Goal: Use online tool/utility: Utilize a website feature to perform a specific function

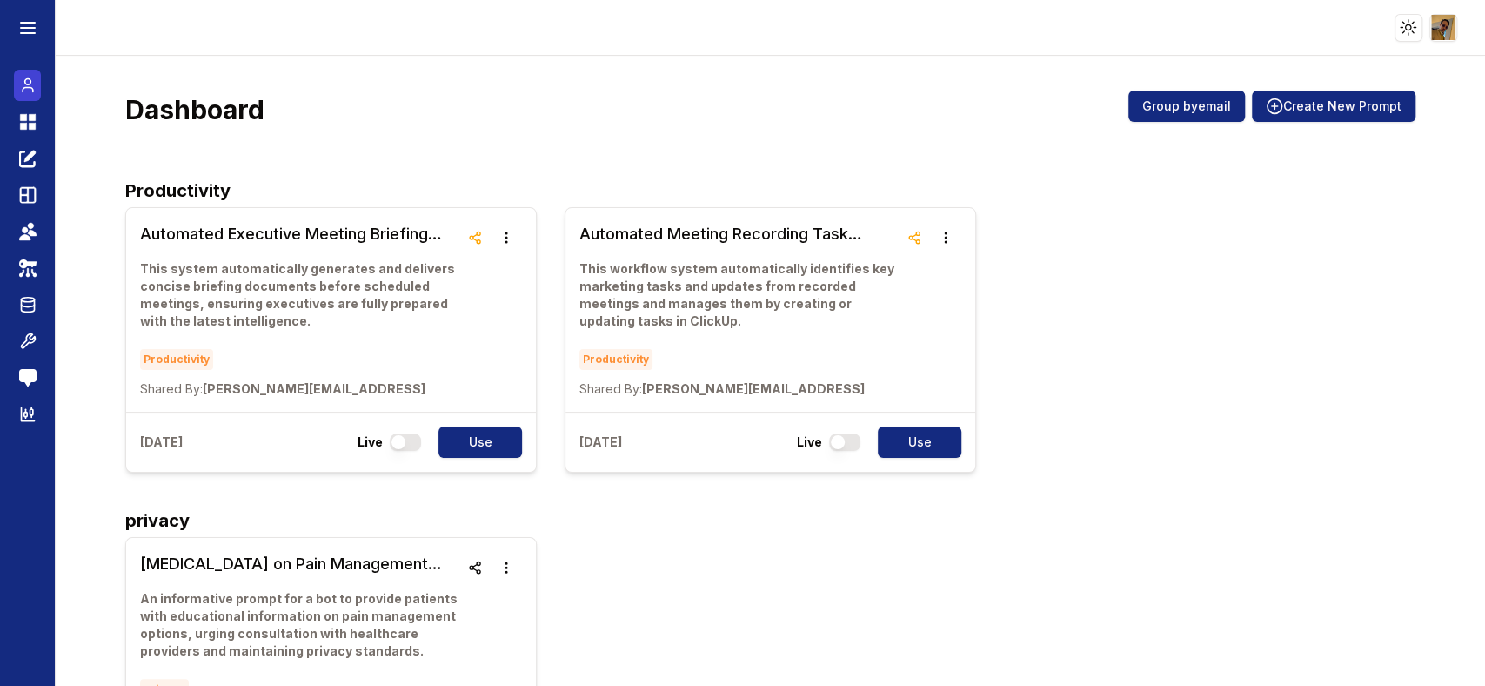
click at [33, 75] on icon at bounding box center [27, 85] width 17 height 21
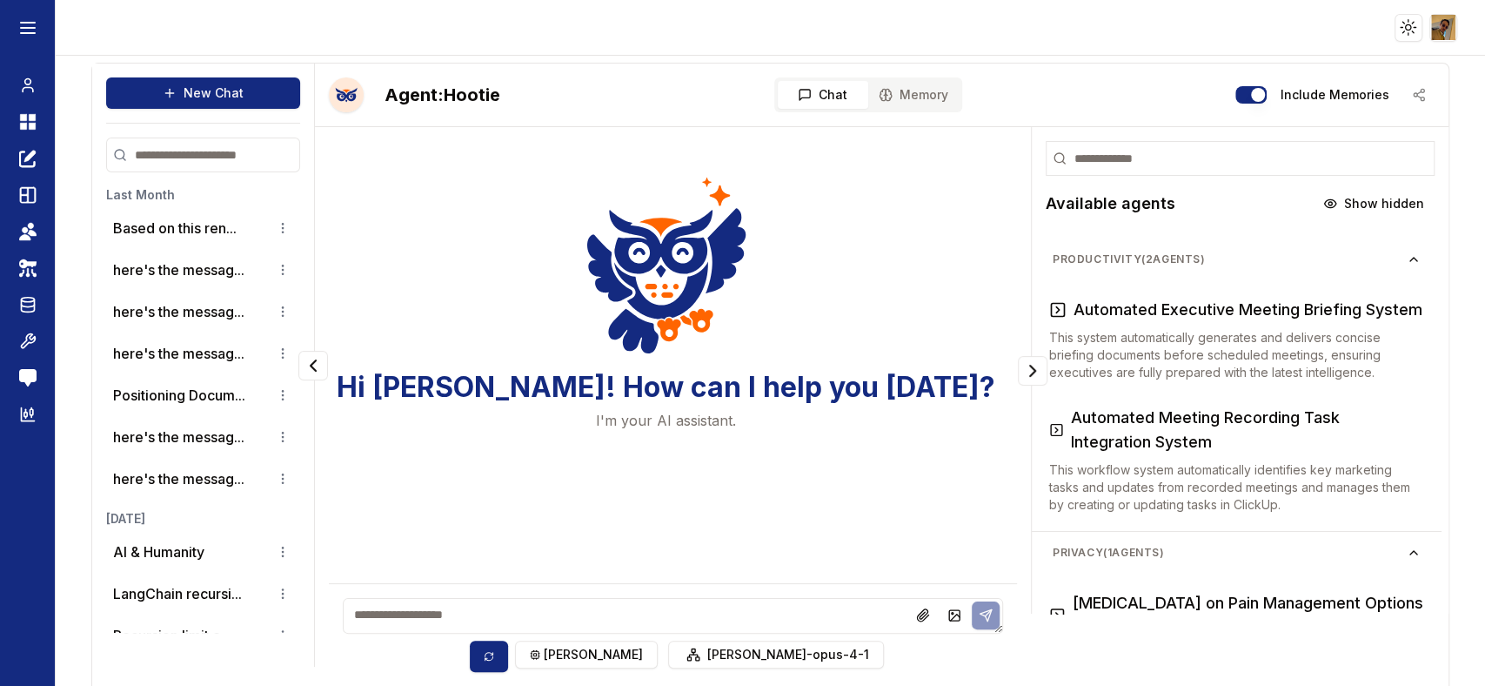
click at [675, 616] on textarea at bounding box center [673, 616] width 660 height 36
paste textarea "**********"
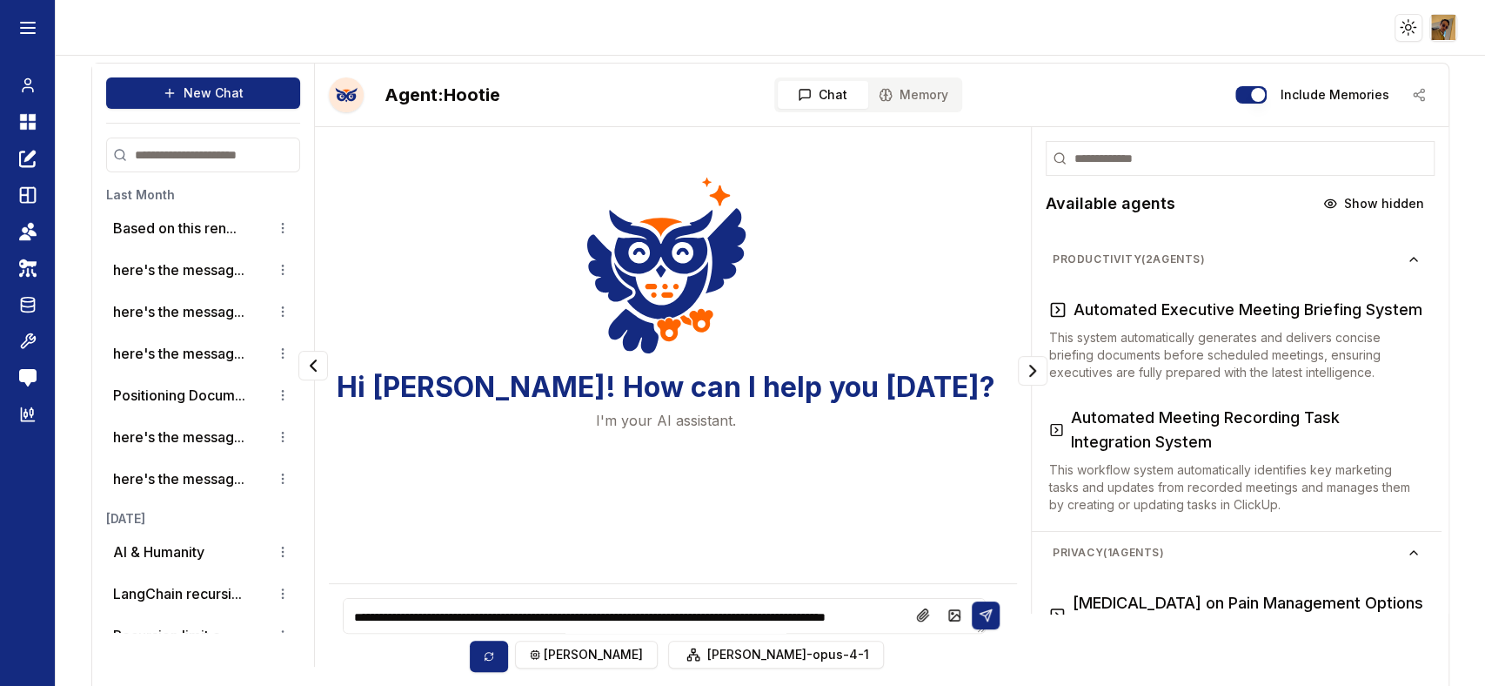
type textarea "**********"
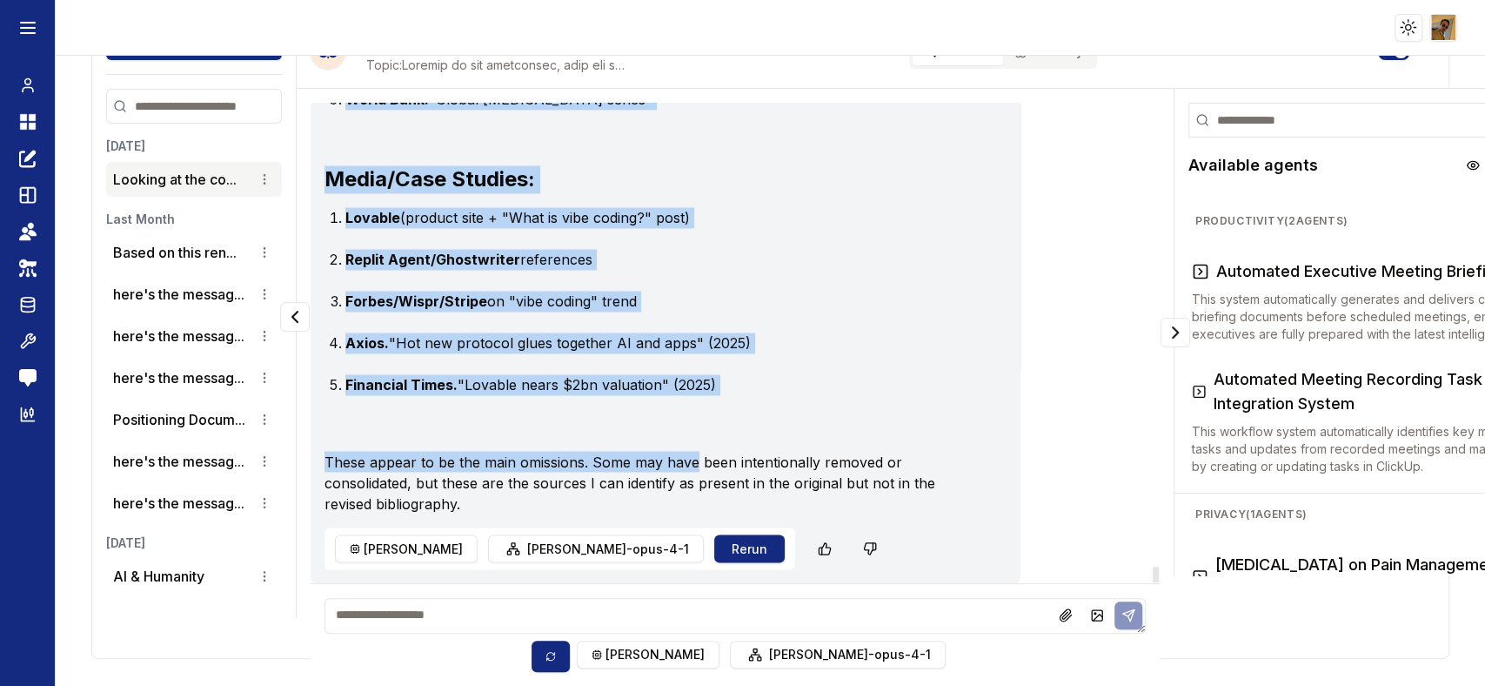
scroll to position [42295, 0]
drag, startPoint x: 323, startPoint y: 408, endPoint x: 798, endPoint y: 347, distance: 478.9
copy div "[PERSON_NAME]-opus-4-1 Looking at your revised bibliography compared to the ori…"
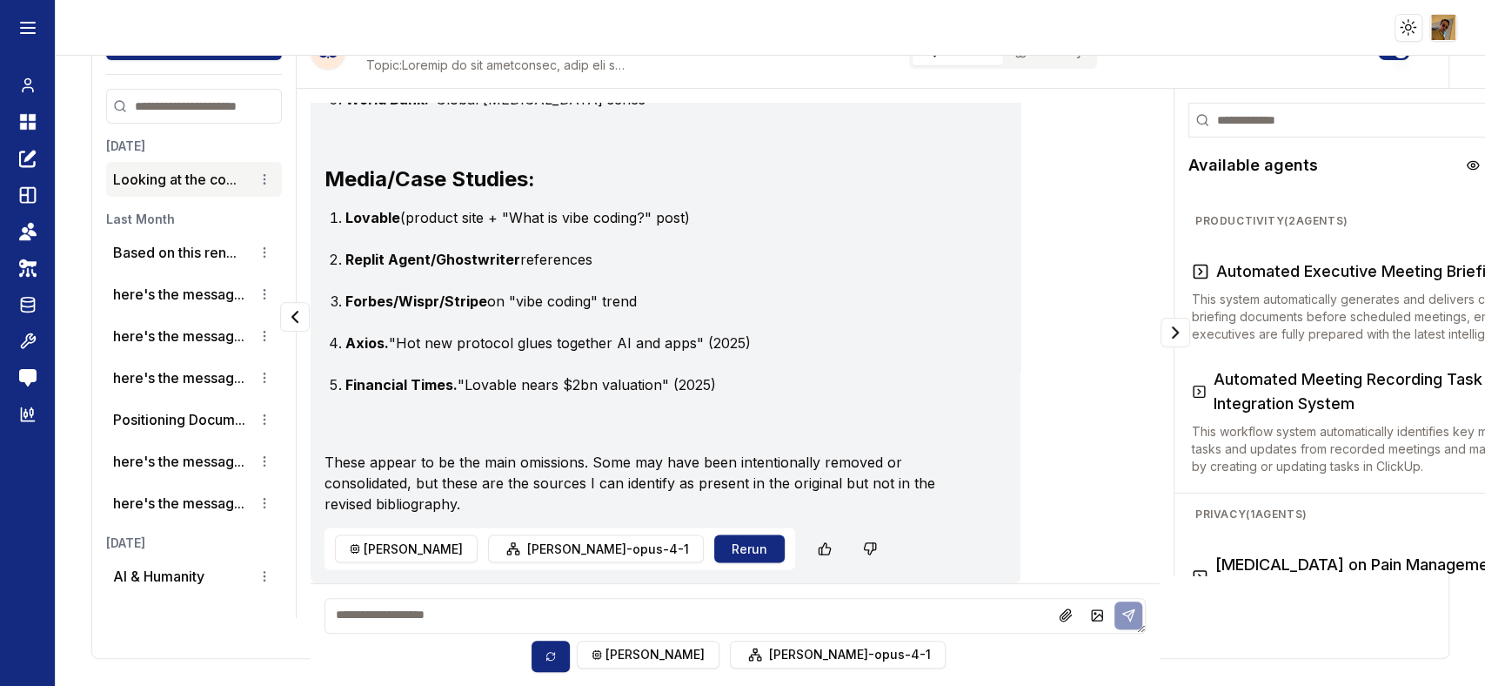
click at [432, 603] on textarea at bounding box center [735, 616] width 821 height 36
paste textarea "**********"
type textarea "**********"
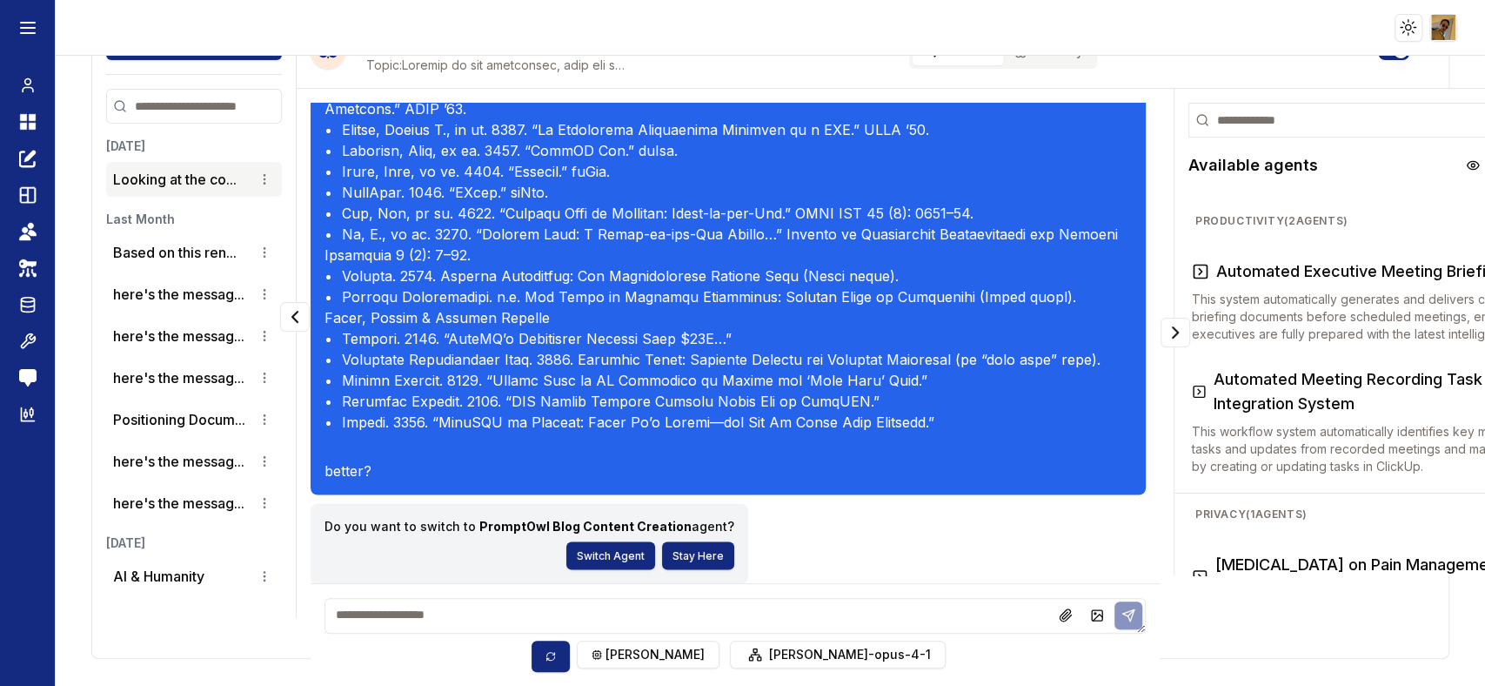
scroll to position [83134, 0]
click at [1058, 525] on div "Do you want to switch to PromptOwl Blog Content Creation agent? Switch Agent St…" at bounding box center [728, 543] width 835 height 80
click at [663, 541] on button "Stay Here" at bounding box center [698, 555] width 72 height 28
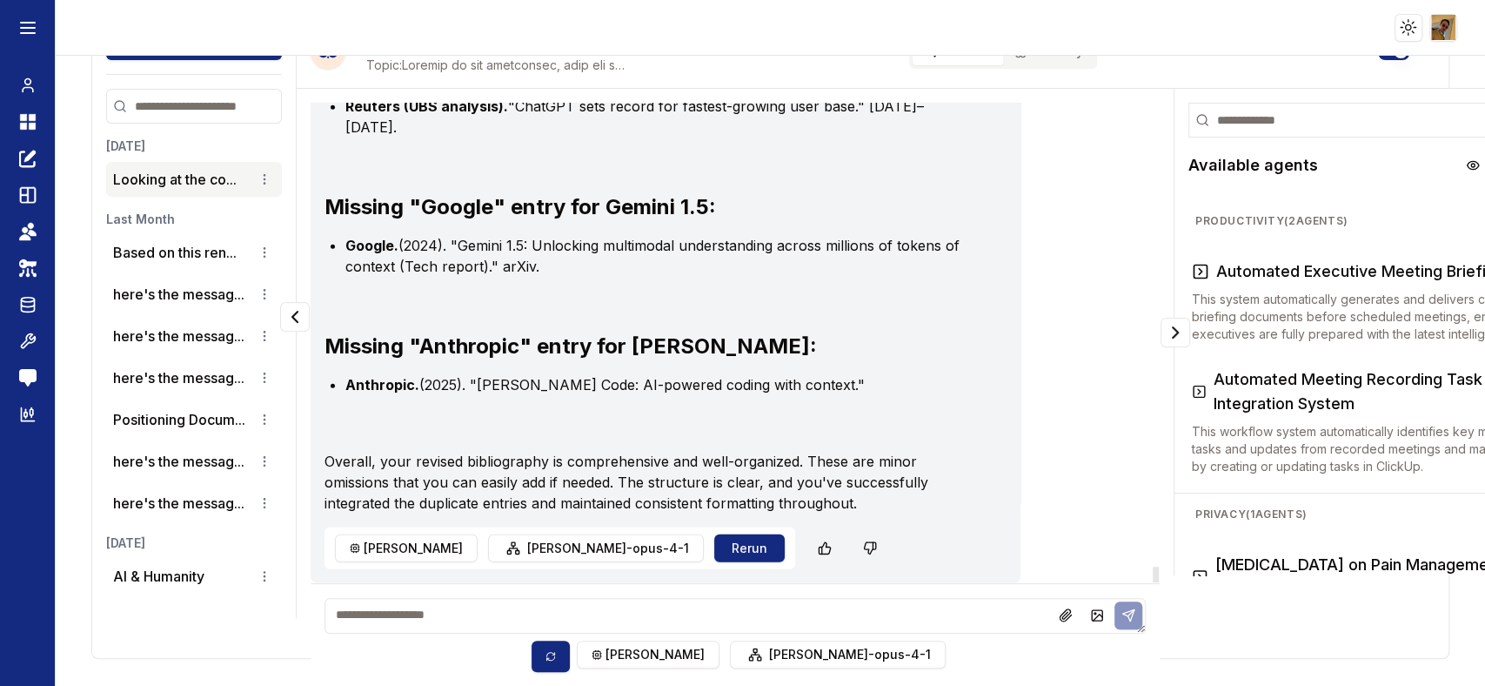
scroll to position [83616, 0]
drag, startPoint x: 344, startPoint y: 318, endPoint x: 487, endPoint y: 427, distance: 180.6
copy ul "[PERSON_NAME]. [PERSON_NAME]: How an Unheralded Monk Turned His Small Town into…"
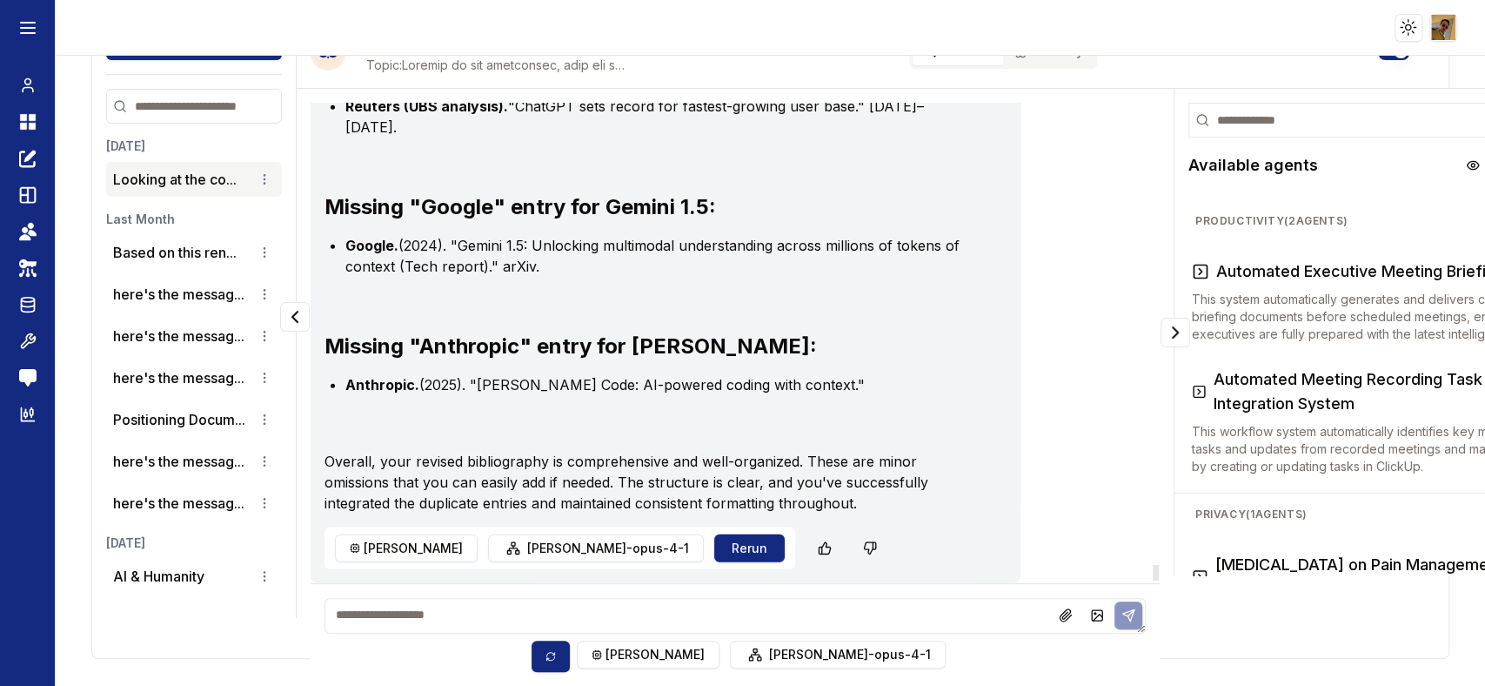
drag, startPoint x: 346, startPoint y: 298, endPoint x: 788, endPoint y: 331, distance: 443.2
copy ul "Investopedia/[PERSON_NAME] [PERSON_NAME] - Dot-com bubble retrospectives (menti…"
click at [414, 115] on strong "Reuters (UBS analysis)." at bounding box center [426, 105] width 163 height 17
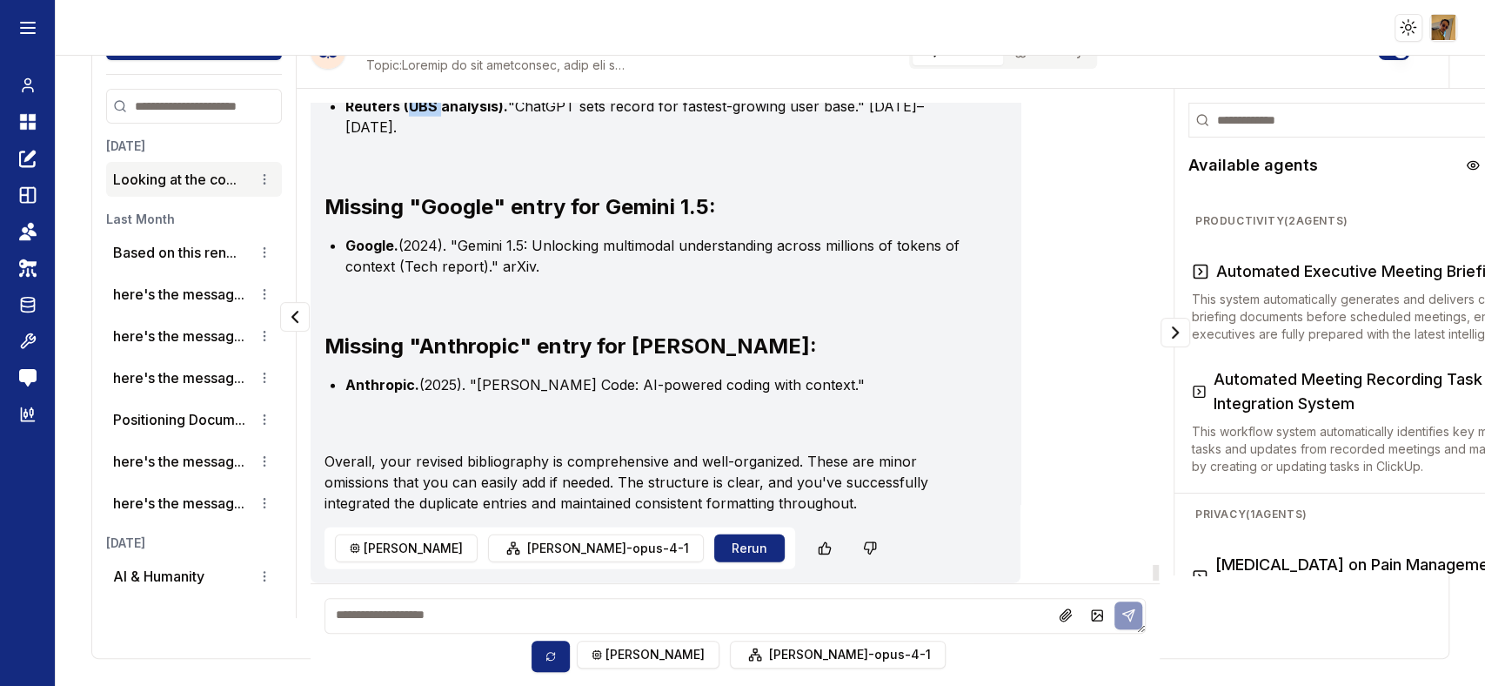
click at [414, 115] on strong "Reuters (UBS analysis)." at bounding box center [426, 105] width 163 height 17
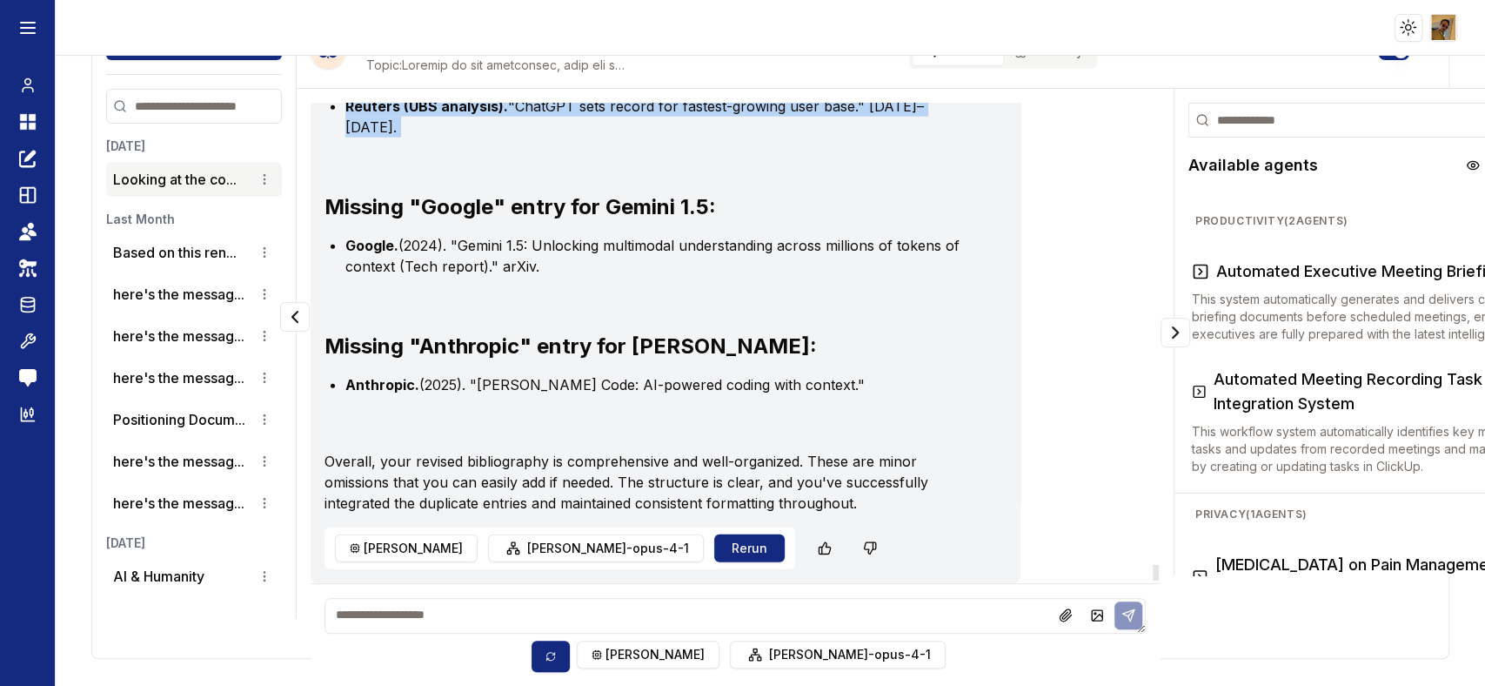
click at [414, 115] on strong "Reuters (UBS analysis)." at bounding box center [426, 105] width 163 height 17
copy div "Reuters (UBS analysis). "ChatGPT sets record for fastest-growing user base." [D…"
click at [461, 115] on strong "Reuters (UBS analysis)." at bounding box center [426, 105] width 163 height 17
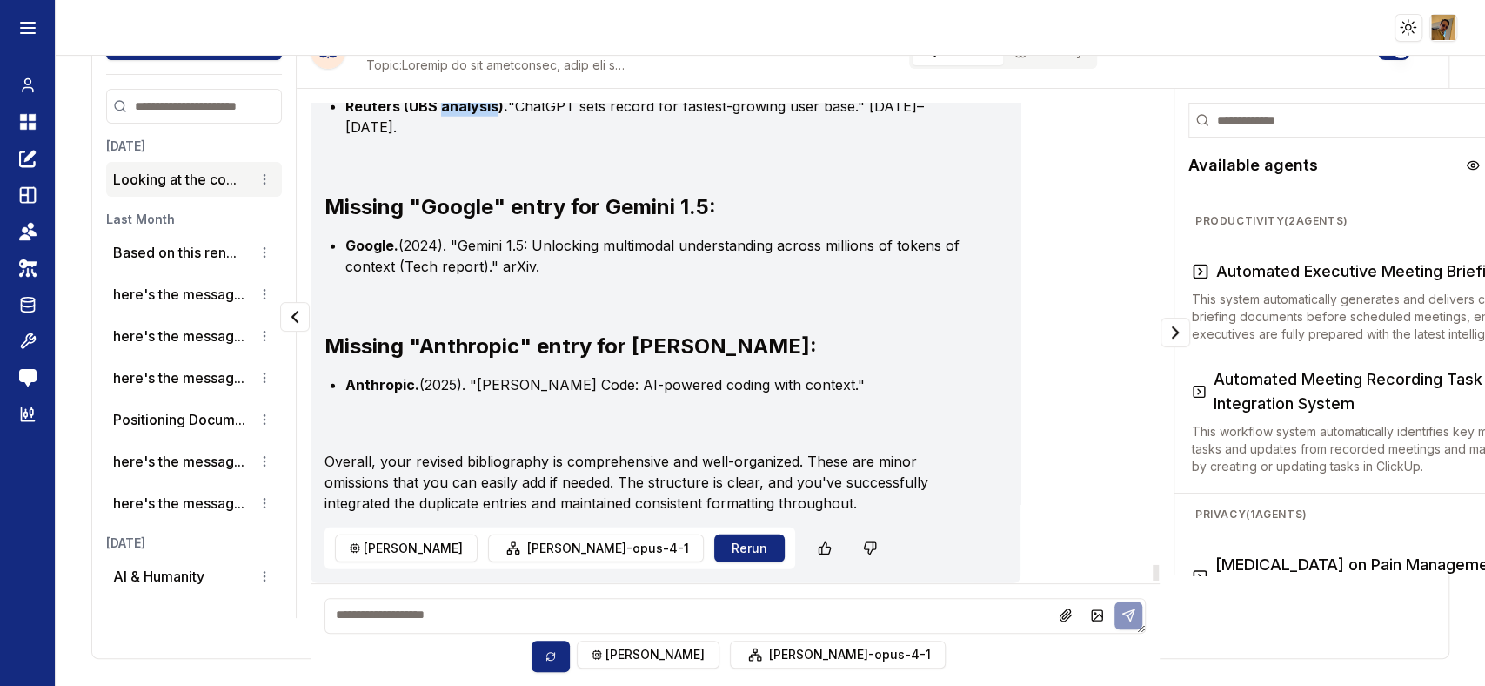
click at [465, 115] on strong "Reuters (UBS analysis)." at bounding box center [426, 105] width 163 height 17
click at [383, 115] on strong "Reuters (UBS analysis)." at bounding box center [426, 105] width 163 height 17
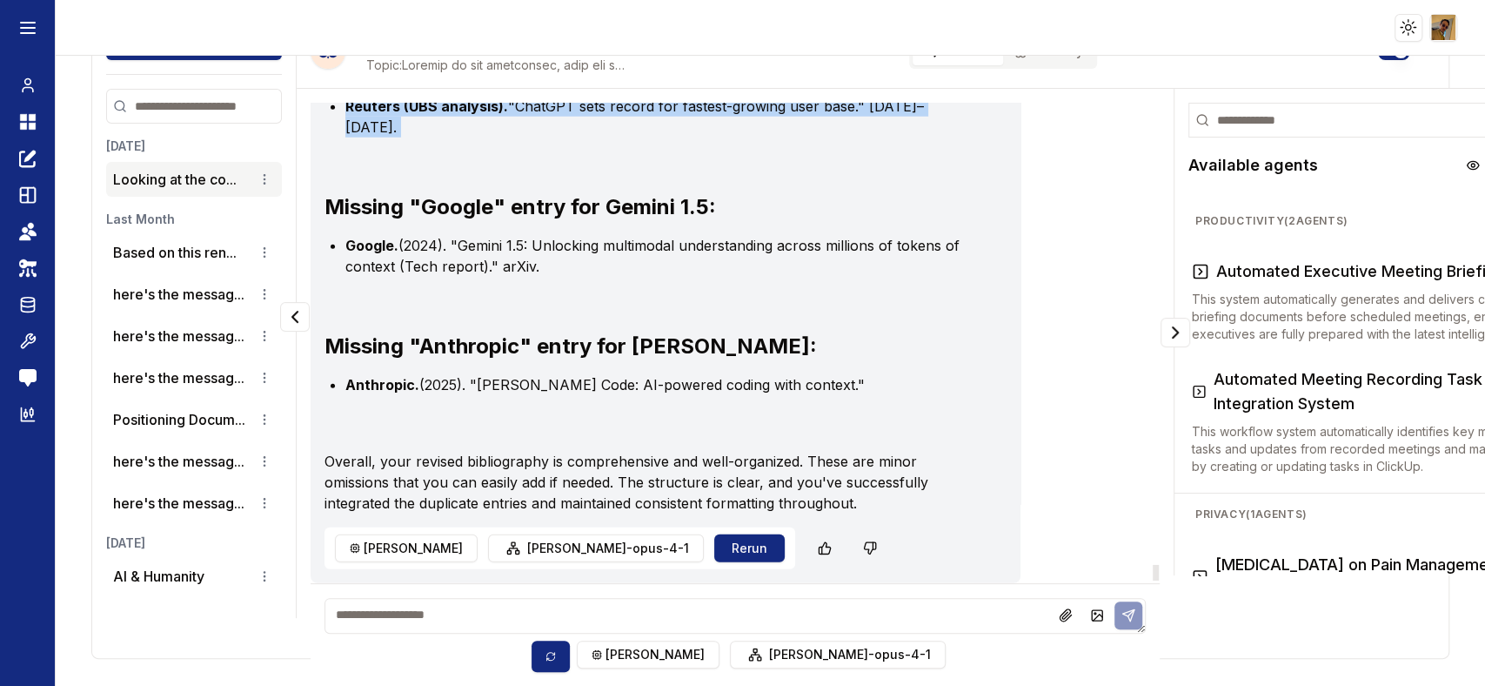
click at [383, 115] on strong "Reuters (UBS analysis)." at bounding box center [426, 105] width 163 height 17
copy div "Reuters (UBS analysis). "ChatGPT sets record for fastest-growing user base." [D…"
click at [422, 277] on li "Google. (2024). "Gemini 1.5: Unlocking multimodal understanding across millions…" at bounding box center [658, 256] width 626 height 42
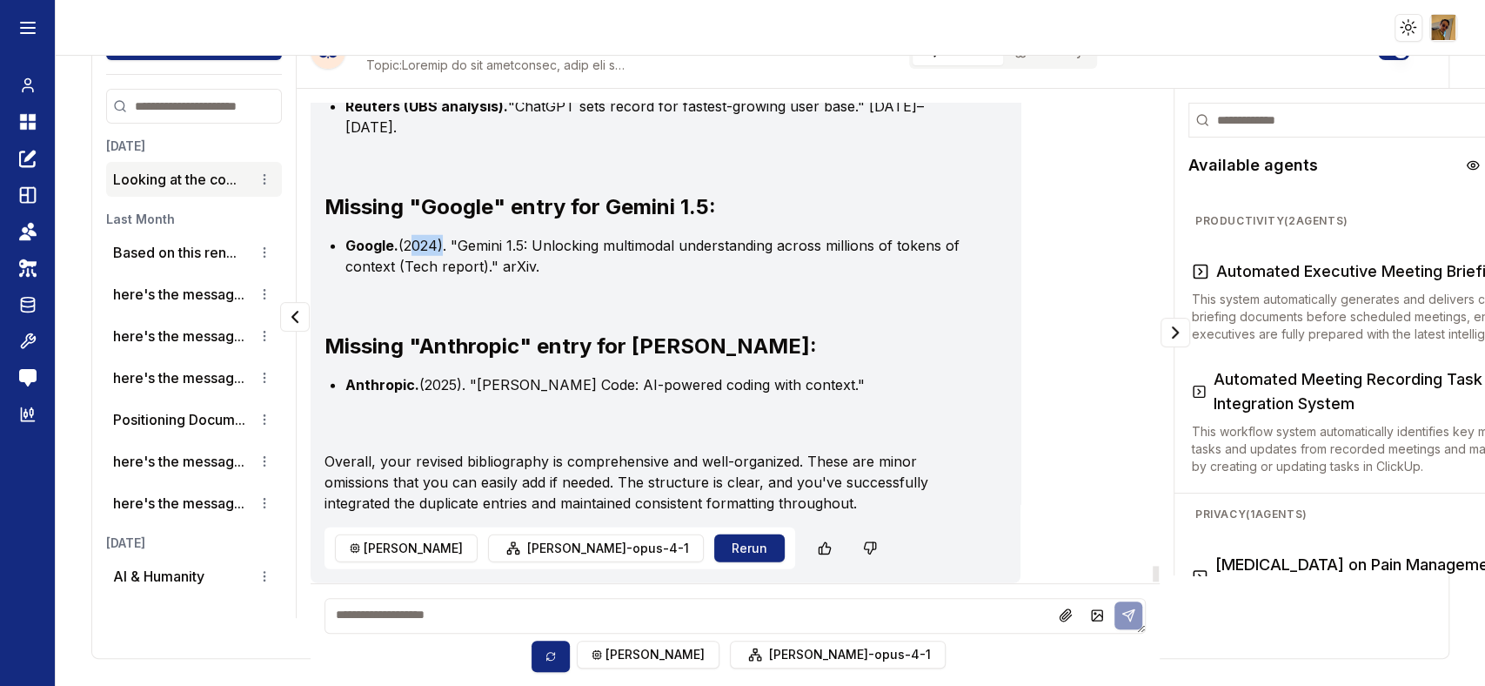
click at [422, 277] on li "Google. (2024). "Gemini 1.5: Unlocking multimodal understanding across millions…" at bounding box center [658, 256] width 626 height 42
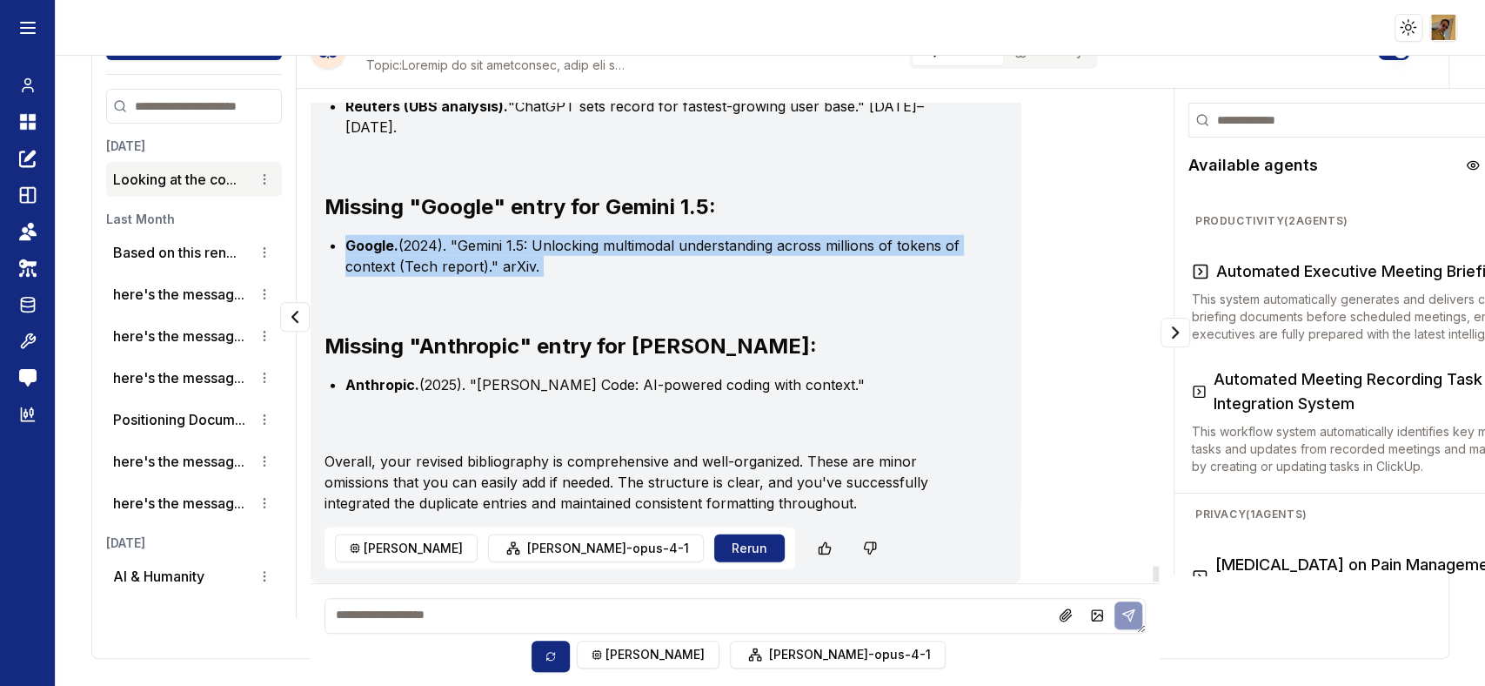
click at [422, 277] on li "Google. (2024). "Gemini 1.5: Unlocking multimodal understanding across millions…" at bounding box center [658, 256] width 626 height 42
copy div "Google. (2024). "Gemini 1.5: Unlocking multimodal understanding across millions…"
click at [448, 277] on li "Google. (2024). "Gemini 1.5: Unlocking multimodal understanding across millions…" at bounding box center [658, 256] width 626 height 42
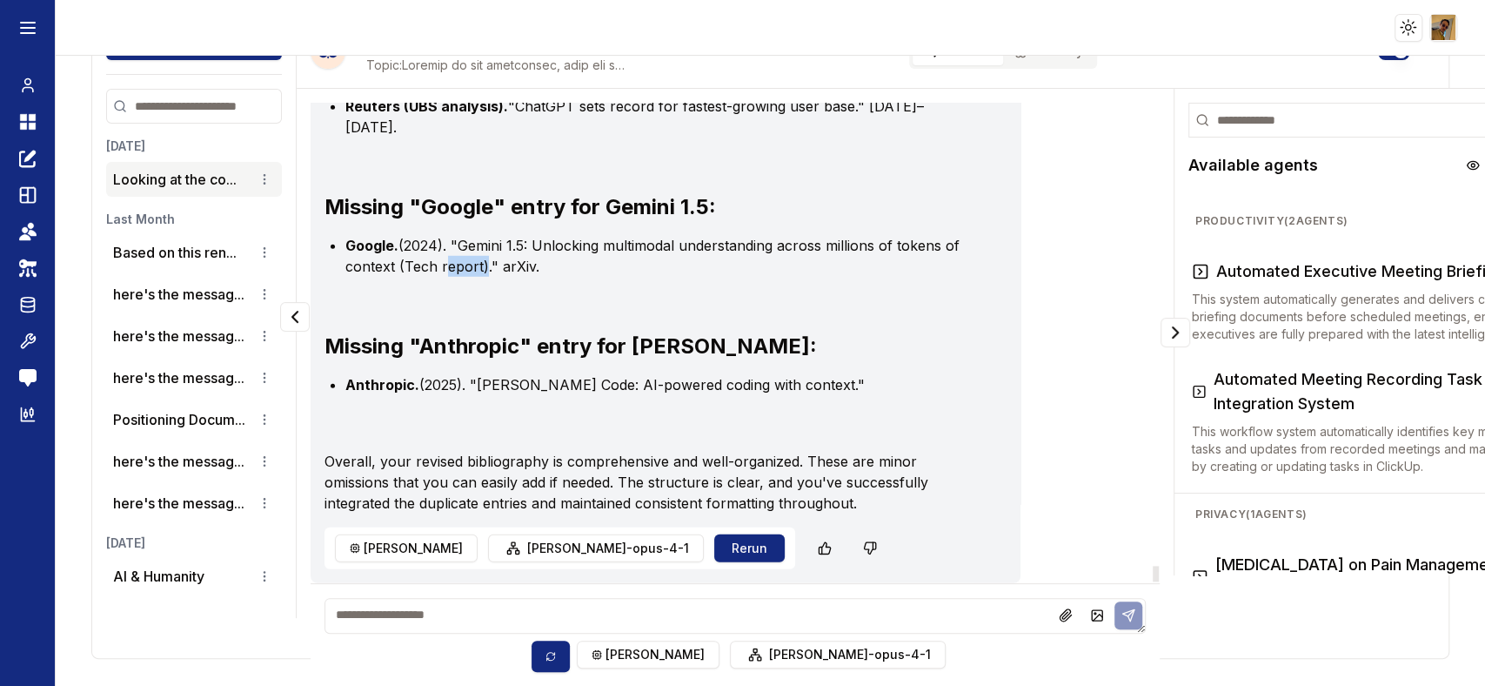
click at [448, 277] on li "Google. (2024). "Gemini 1.5: Unlocking multimodal understanding across millions…" at bounding box center [658, 256] width 626 height 42
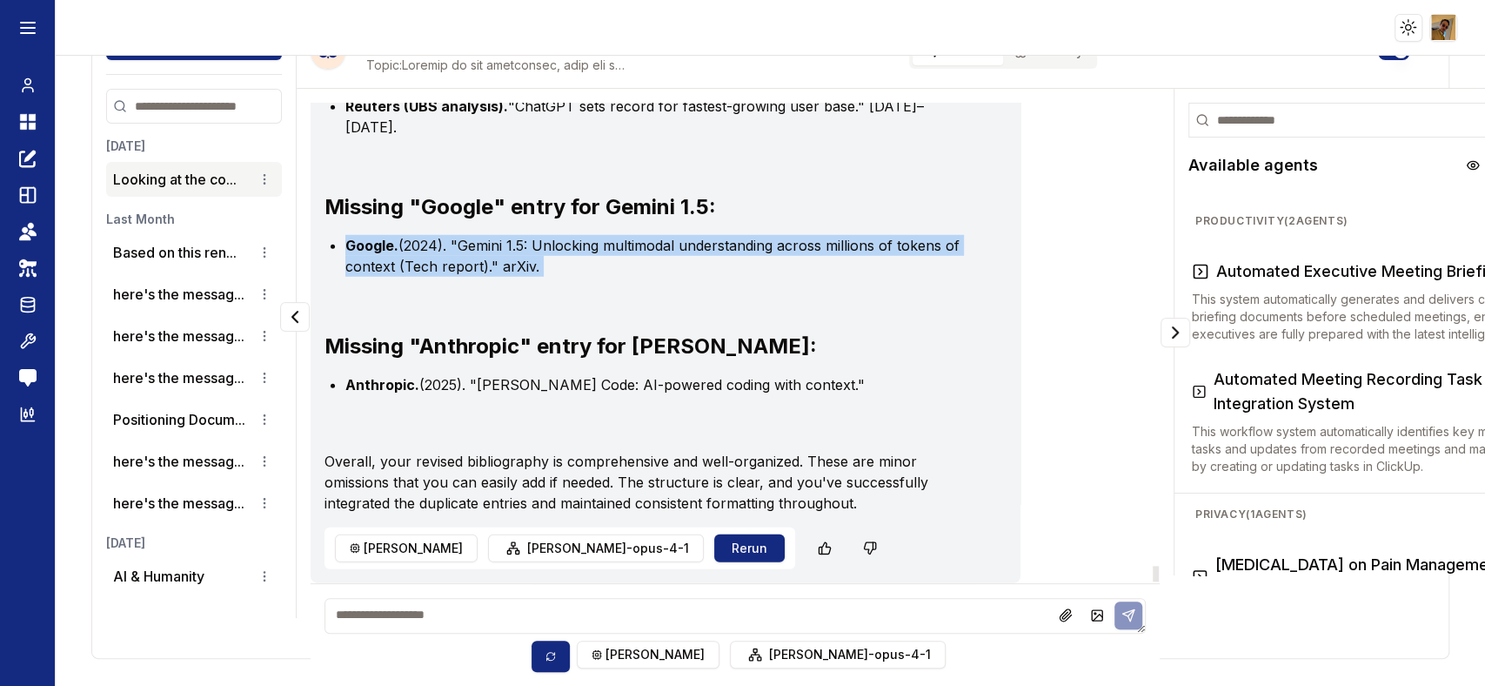
click at [446, 277] on li "Google. (2024). "Gemini 1.5: Unlocking multimodal understanding across millions…" at bounding box center [658, 256] width 626 height 42
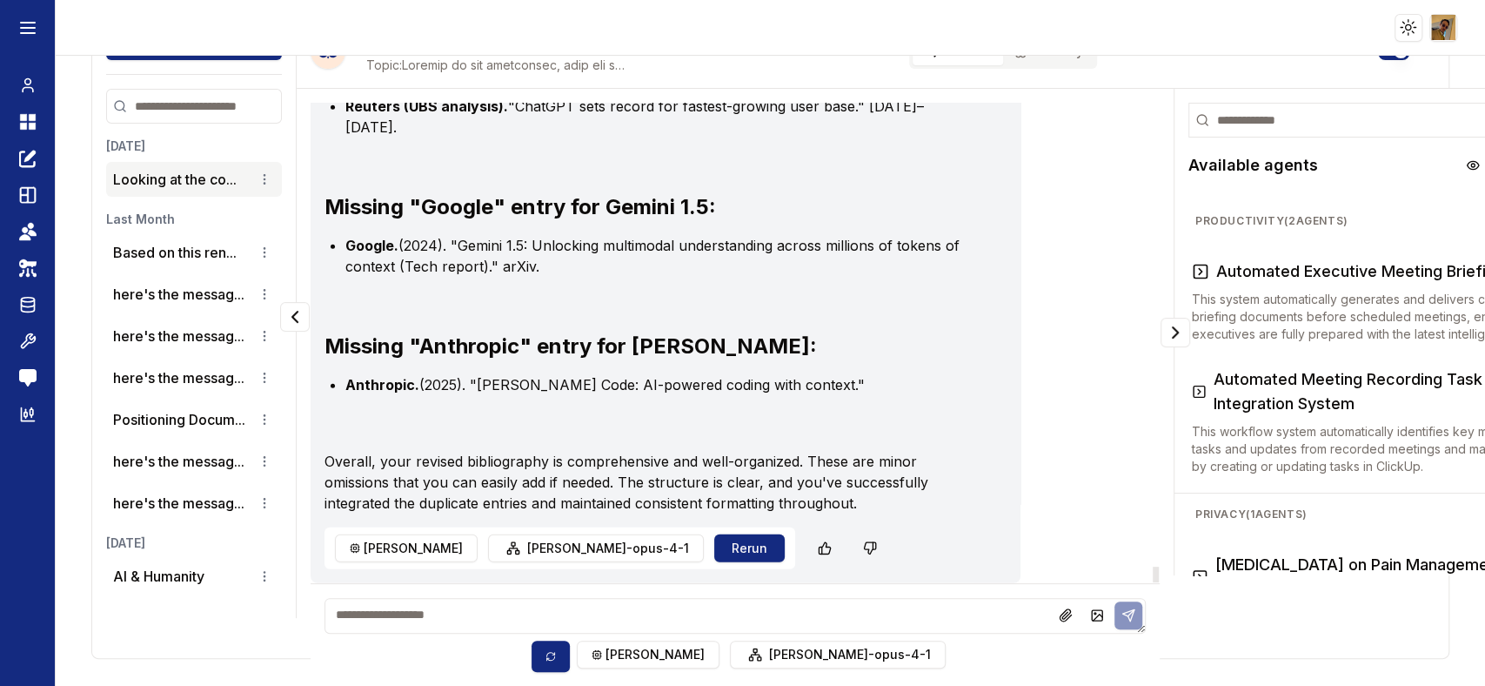
click at [537, 374] on li "Anthropic. (2025). "[PERSON_NAME] Code: AI-powered coding with context."" at bounding box center [658, 384] width 626 height 21
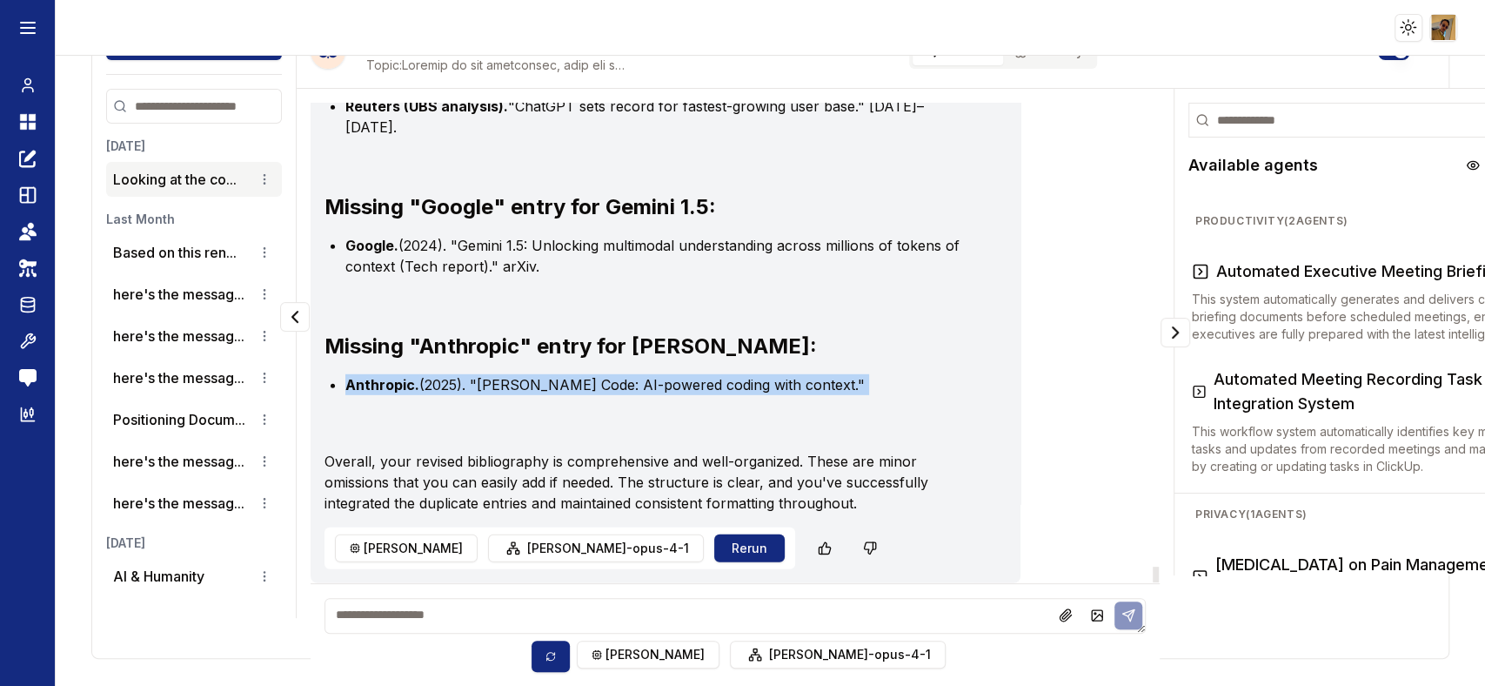
click at [536, 374] on li "Anthropic. (2025). "[PERSON_NAME] Code: AI-powered coding with context."" at bounding box center [658, 384] width 626 height 21
copy div "Anthropic. (2025). "[PERSON_NAME] Code: AI-powered coding with context.""
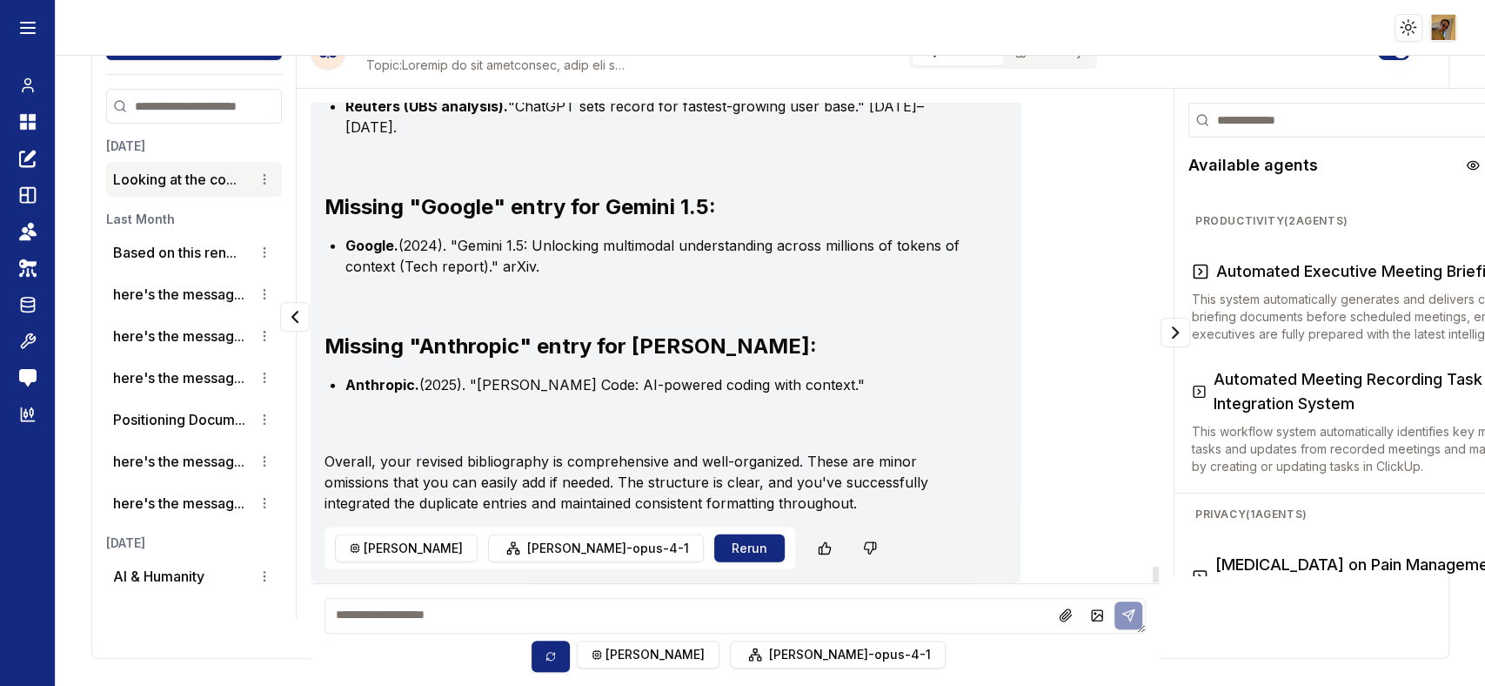
click at [635, 598] on textarea at bounding box center [735, 616] width 821 height 36
paste textarea "**********"
type textarea "**********"
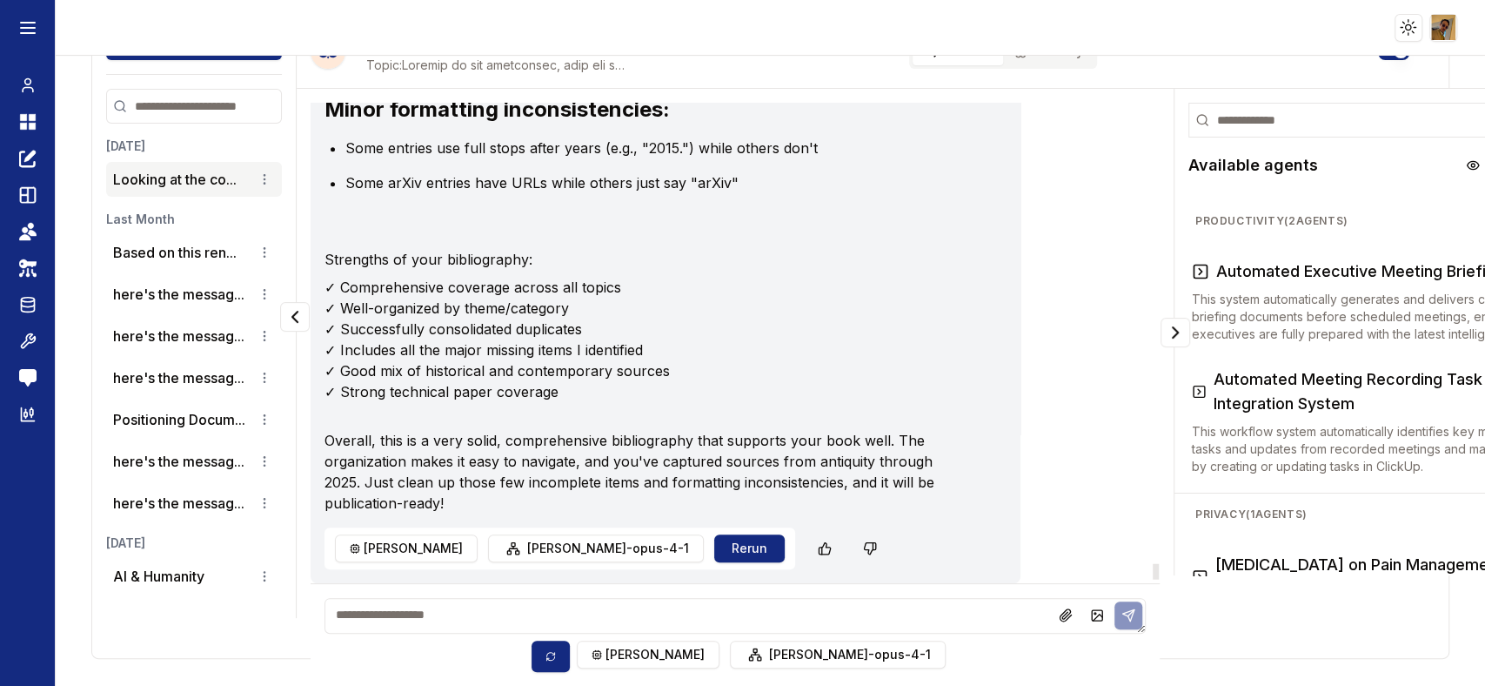
scroll to position [125672, 0]
drag, startPoint x: 345, startPoint y: 293, endPoint x: 790, endPoint y: 333, distance: 446.4
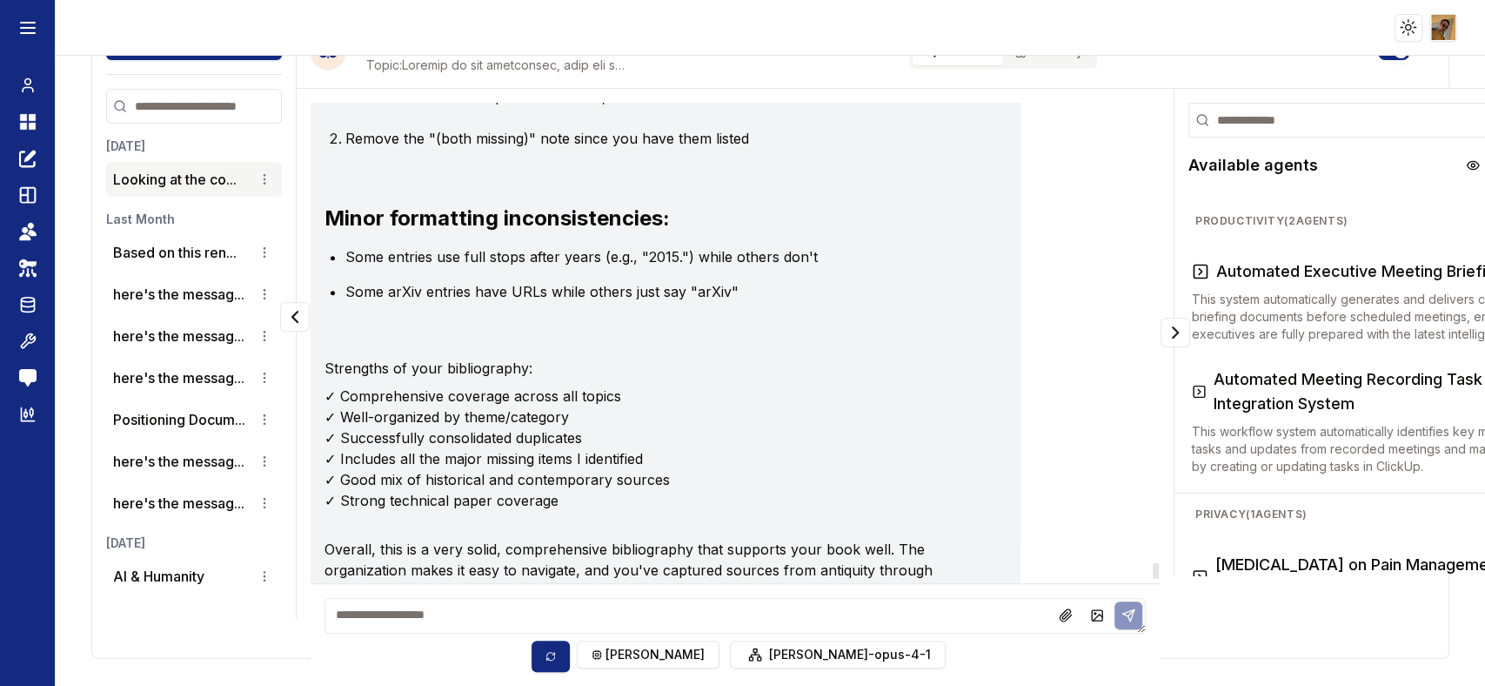
scroll to position [125208, 0]
